Goal: Find specific page/section: Find specific page/section

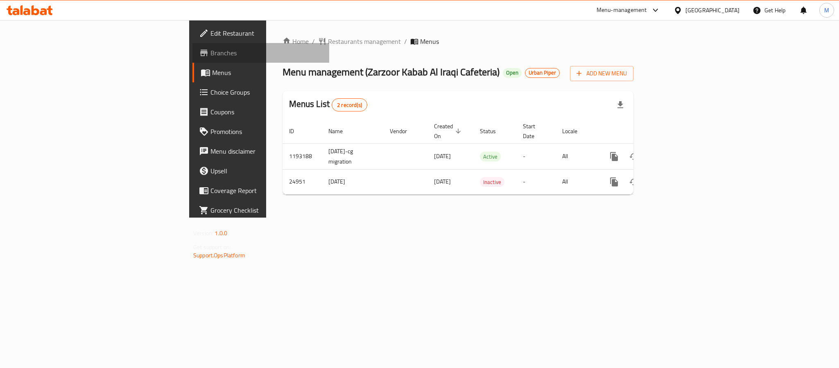
click at [210, 48] on span "Branches" at bounding box center [266, 53] width 112 height 10
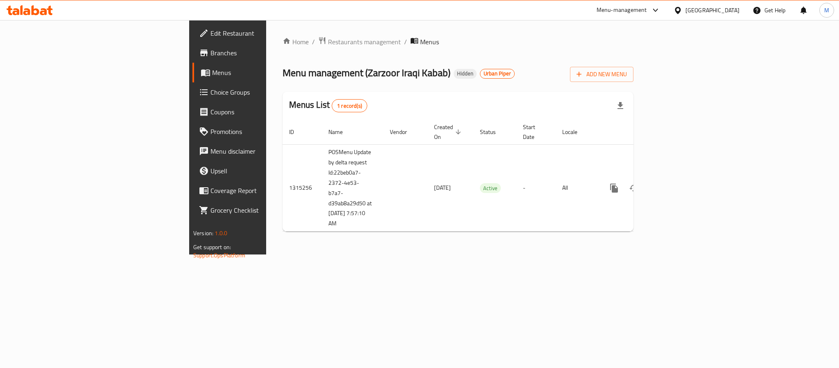
drag, startPoint x: 38, startPoint y: 52, endPoint x: 42, endPoint y: 47, distance: 5.9
click at [210, 52] on span "Branches" at bounding box center [266, 53] width 112 height 10
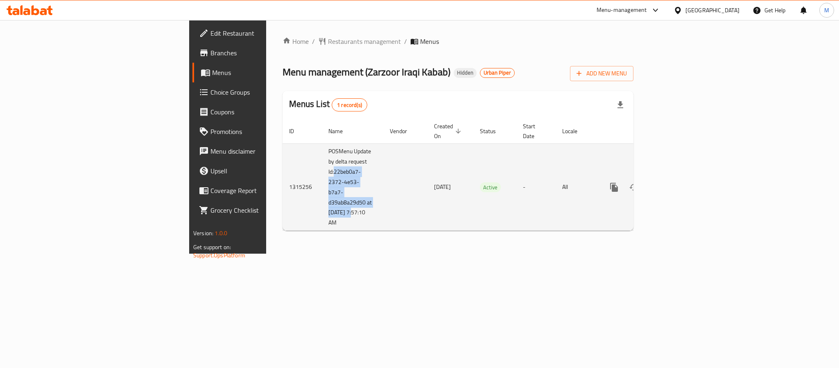
copy td "22beb0a7-2372-4e53-b7a7-d39ab8a29d50 at [DATE]"
drag, startPoint x: 208, startPoint y: 165, endPoint x: 242, endPoint y: 183, distance: 39.2
click at [322, 192] on td "POSMenu Update by delta request Id:22beb0a7-2372-4e53-b7a7-d39ab8a29d50 at [DAT…" at bounding box center [352, 186] width 61 height 87
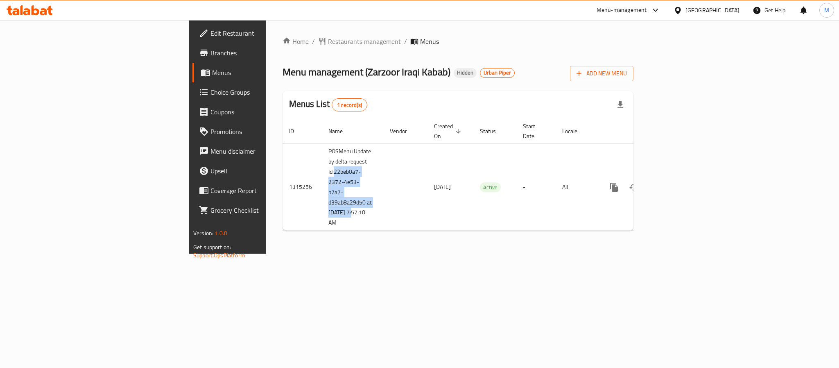
click at [212, 69] on span "Menus" at bounding box center [267, 73] width 111 height 10
